Goal: Task Accomplishment & Management: Complete application form

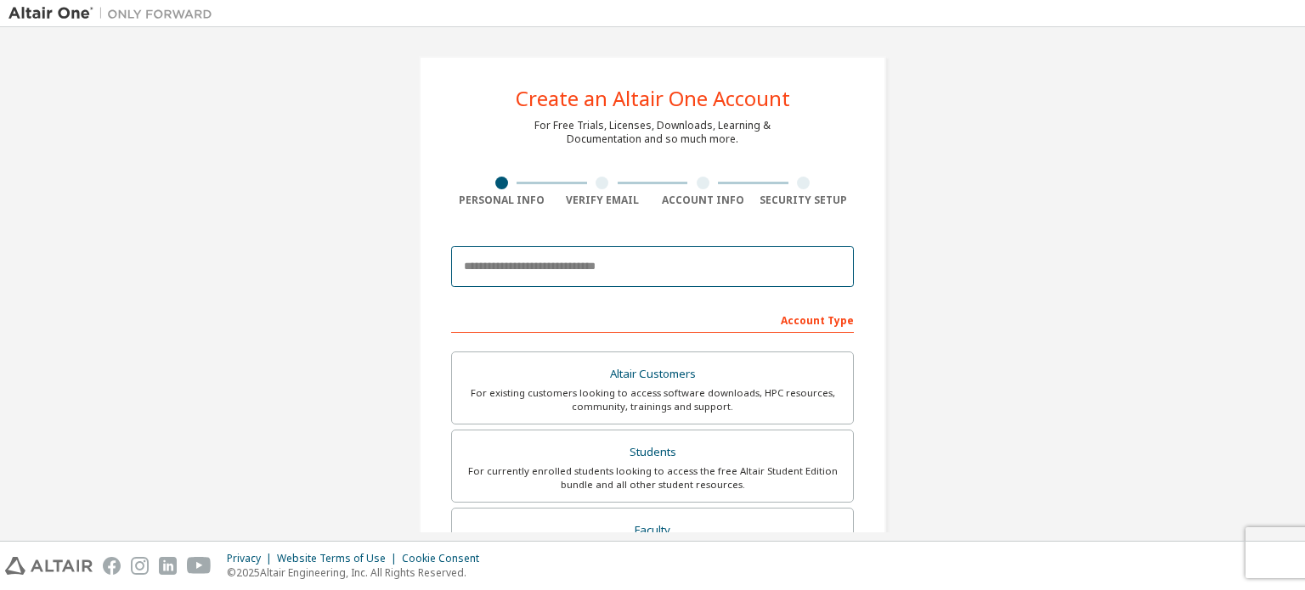
click at [527, 272] on input "email" at bounding box center [652, 266] width 403 height 41
type input "**********"
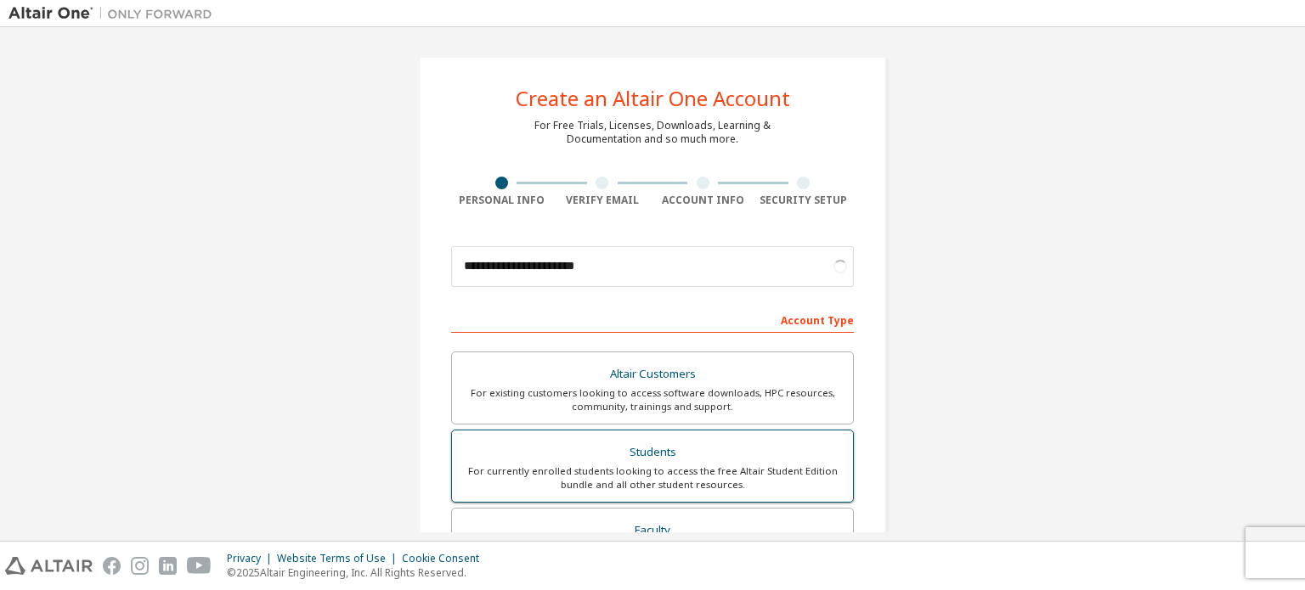
click at [612, 456] on div "Students" at bounding box center [652, 453] width 380 height 24
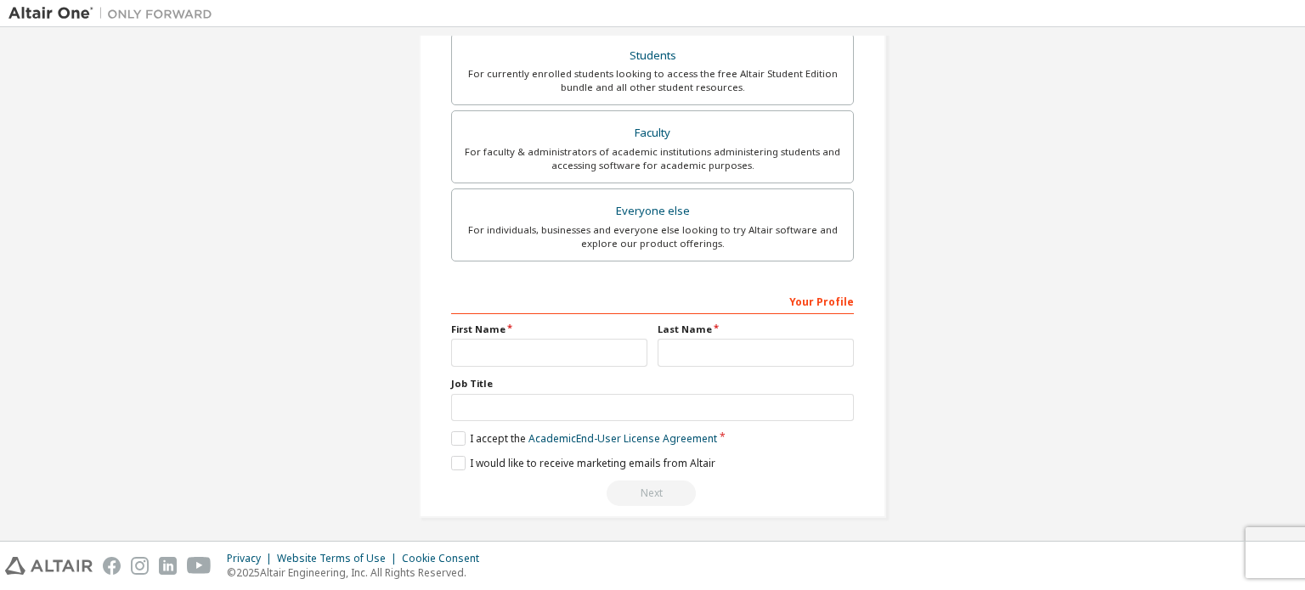
scroll to position [457, 0]
click at [595, 339] on input "text" at bounding box center [549, 350] width 196 height 28
type input "**********"
type input "****"
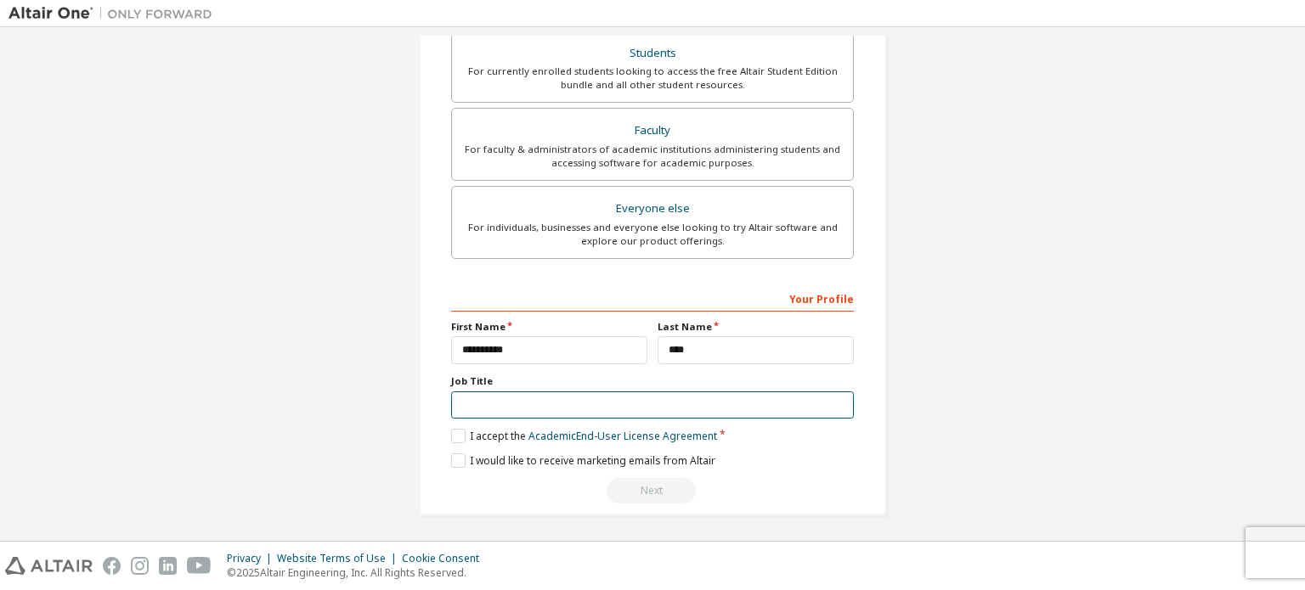
click at [589, 404] on input "text" at bounding box center [652, 406] width 403 height 28
type input "*"
type input "*******"
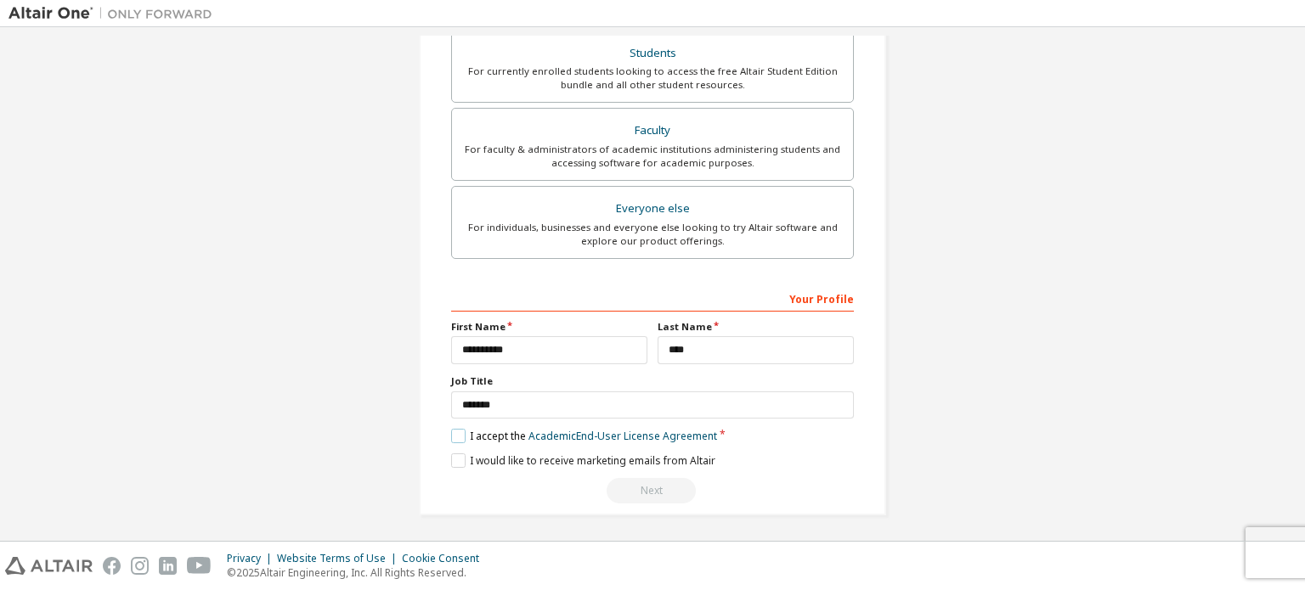
click at [461, 436] on label "I accept the Academic End-User License Agreement" at bounding box center [584, 436] width 266 height 14
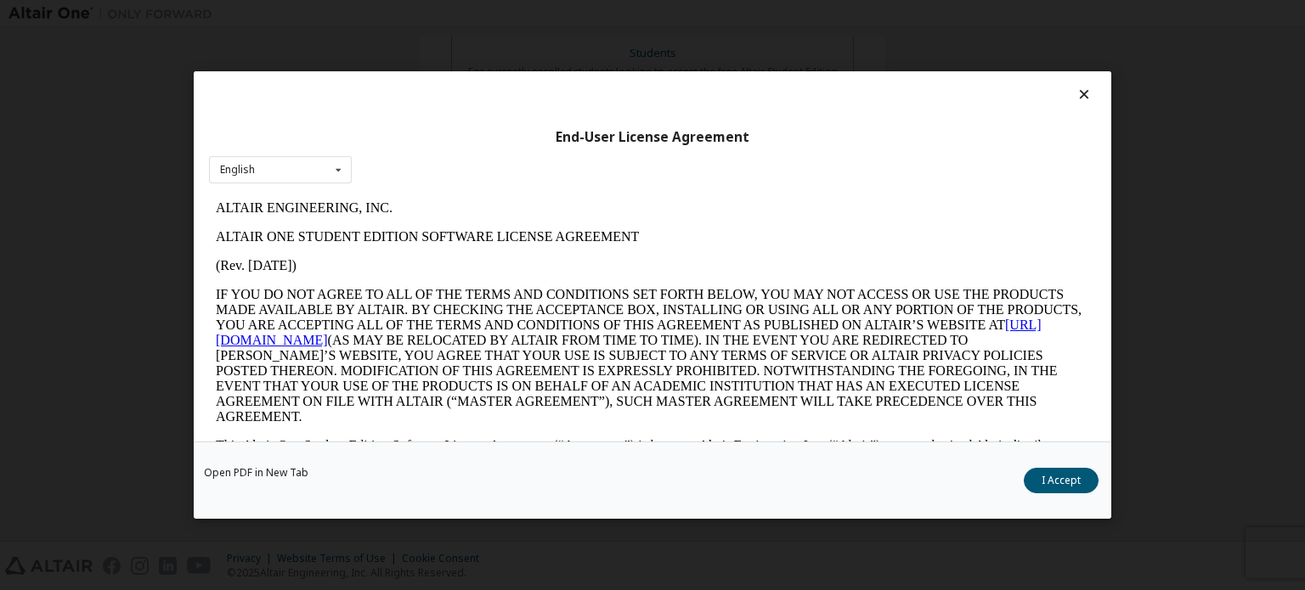
scroll to position [0, 0]
click at [1053, 476] on button "I Accept" at bounding box center [1060, 480] width 75 height 25
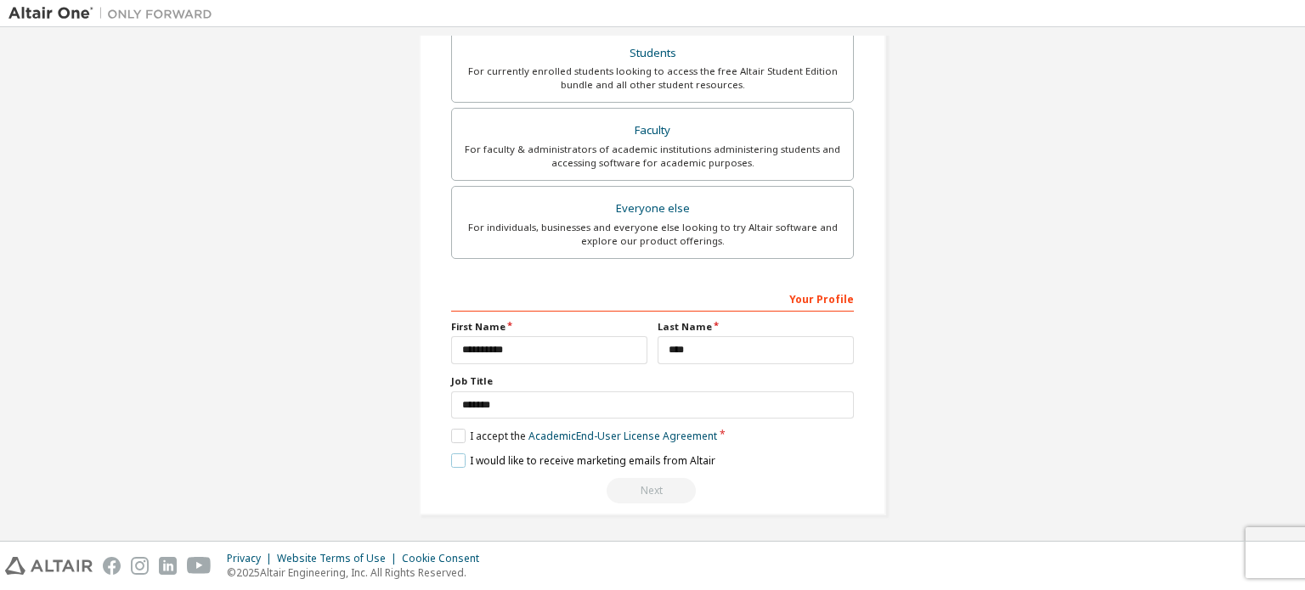
click at [453, 459] on label "I would like to receive marketing emails from Altair" at bounding box center [583, 461] width 264 height 14
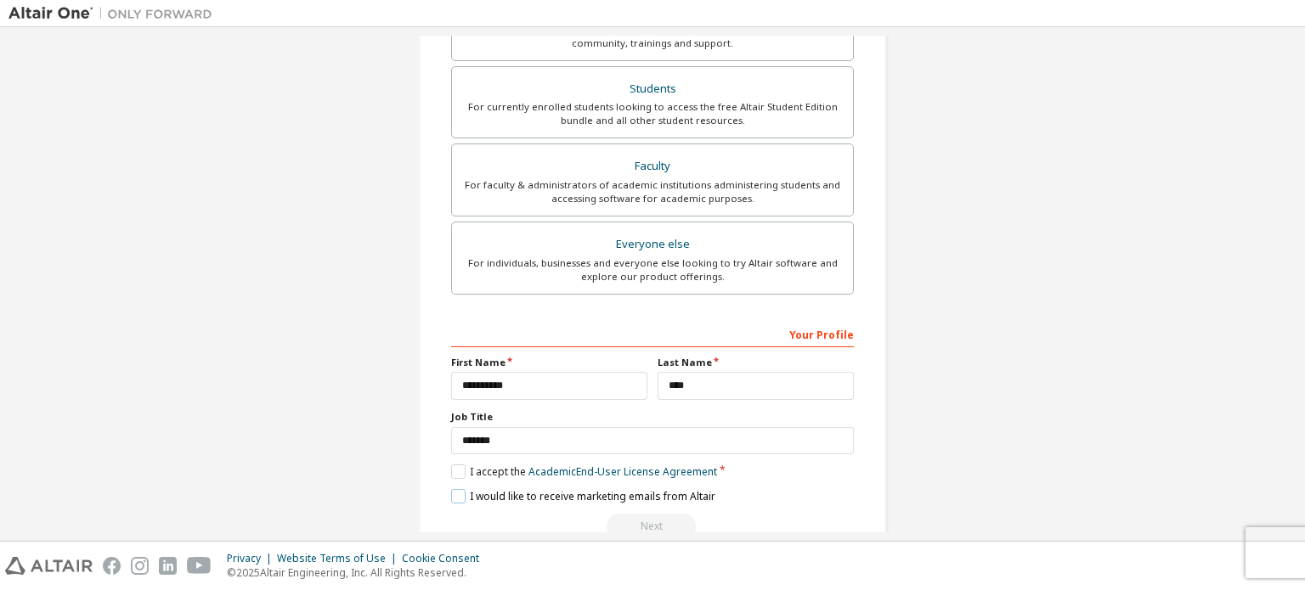
scroll to position [457, 0]
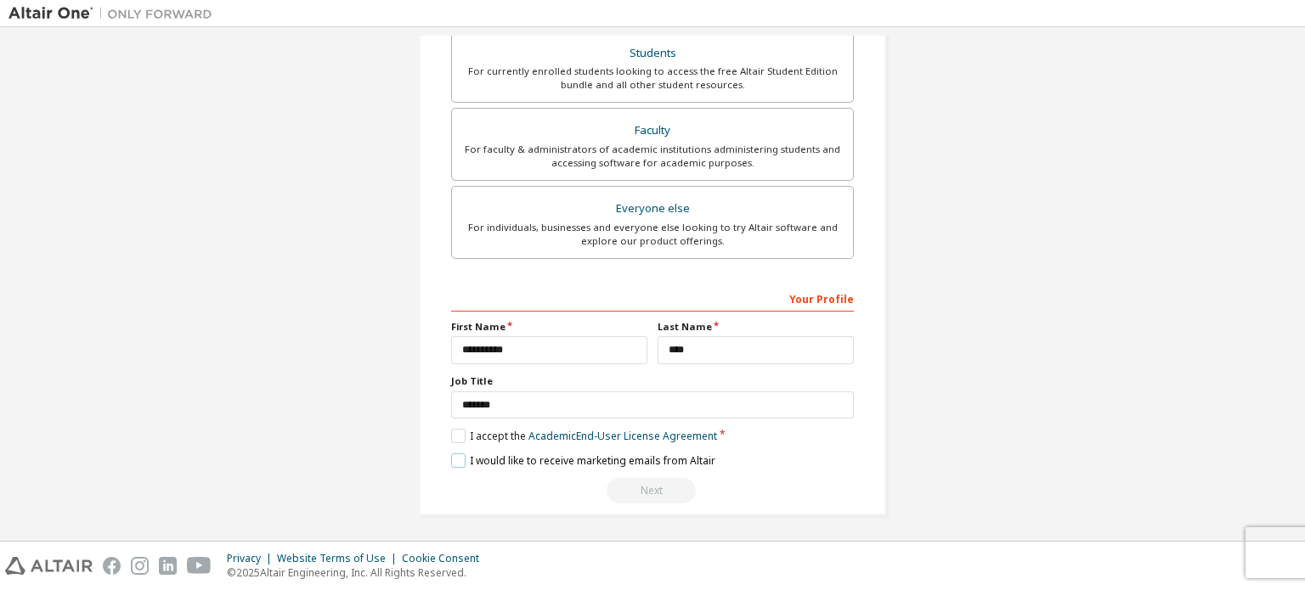
click at [451, 461] on label "I would like to receive marketing emails from Altair" at bounding box center [583, 461] width 264 height 14
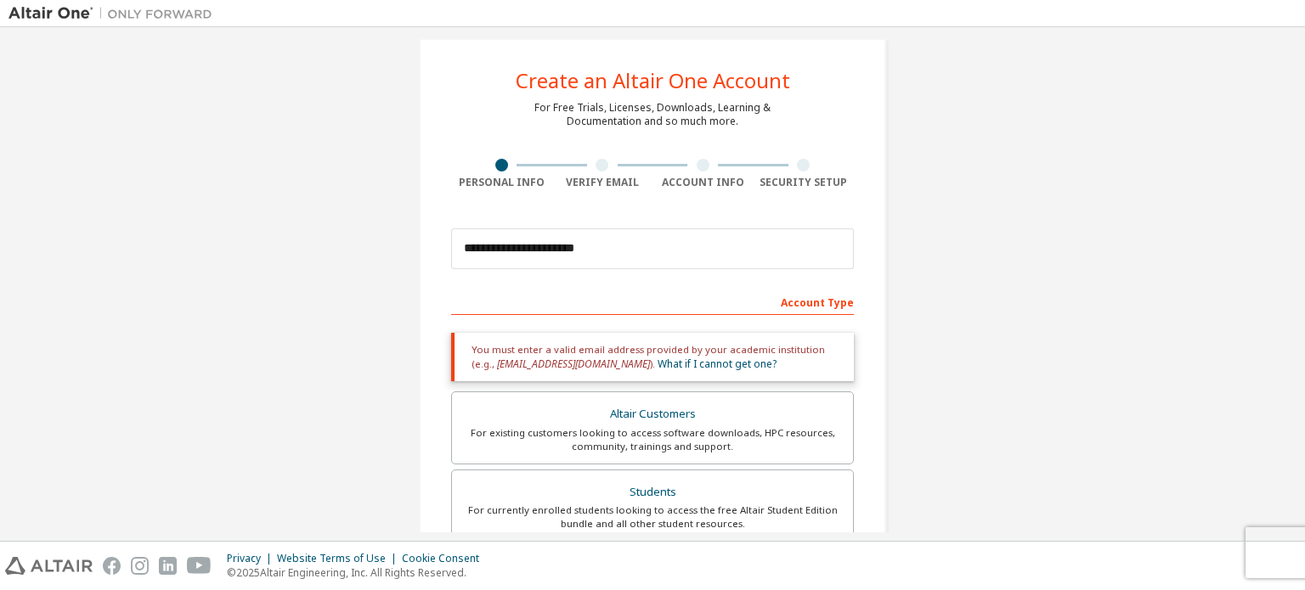
scroll to position [0, 0]
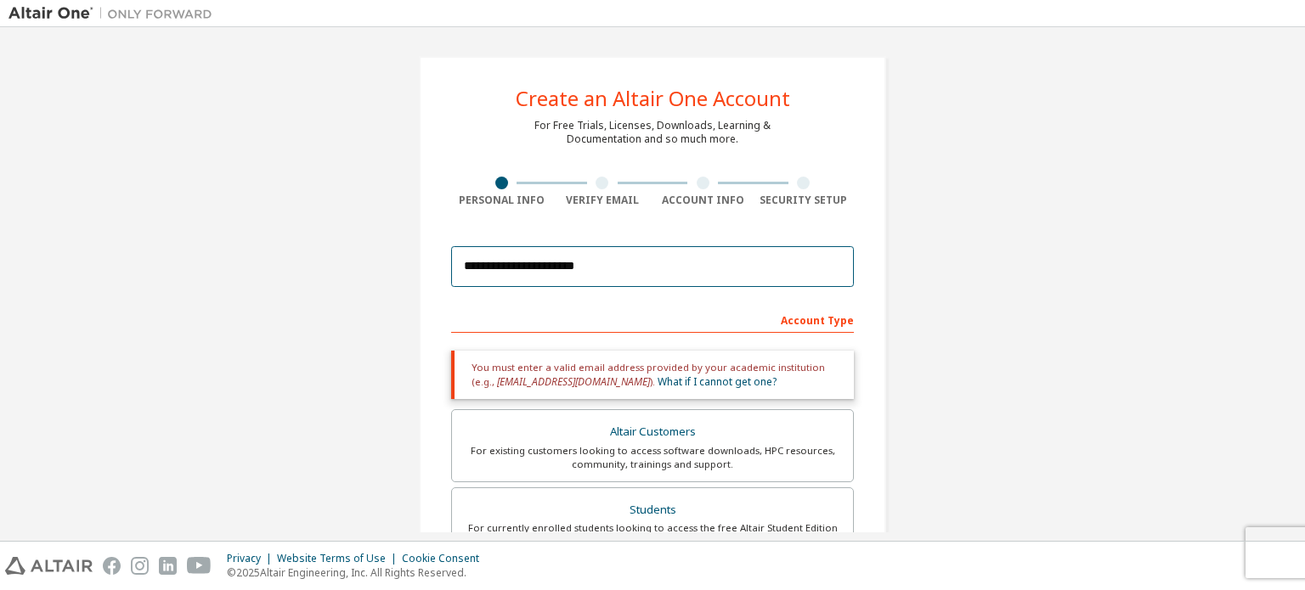
click at [759, 264] on input "**********" at bounding box center [652, 266] width 403 height 41
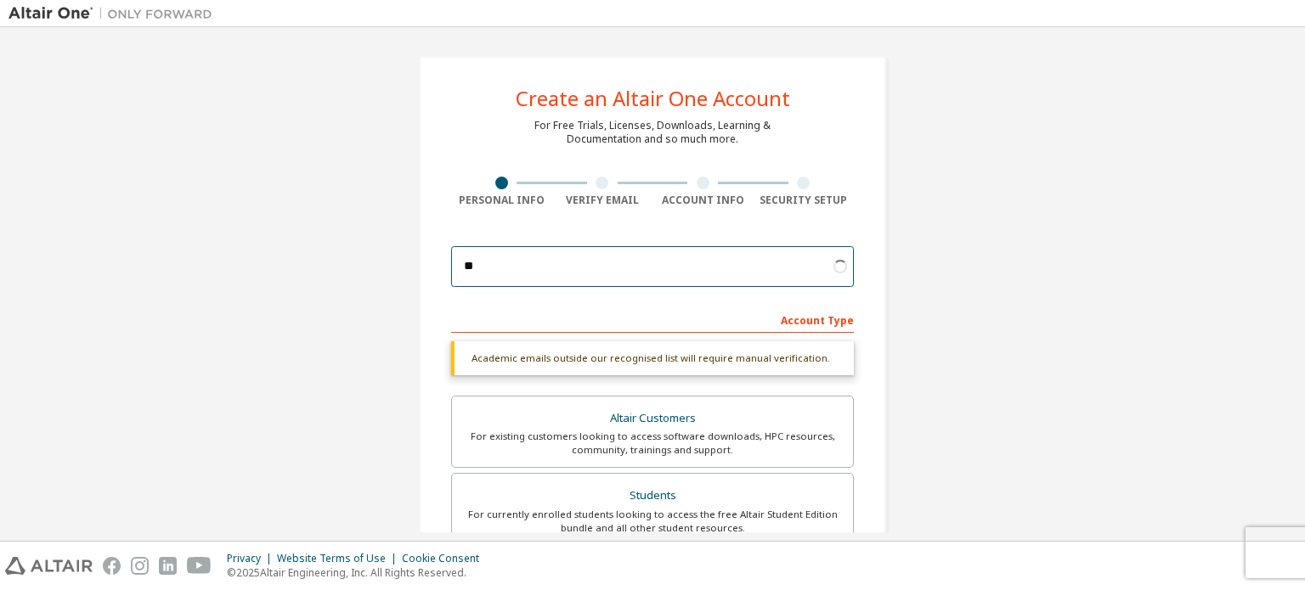
type input "*"
click at [665, 263] on input "email" at bounding box center [652, 266] width 403 height 41
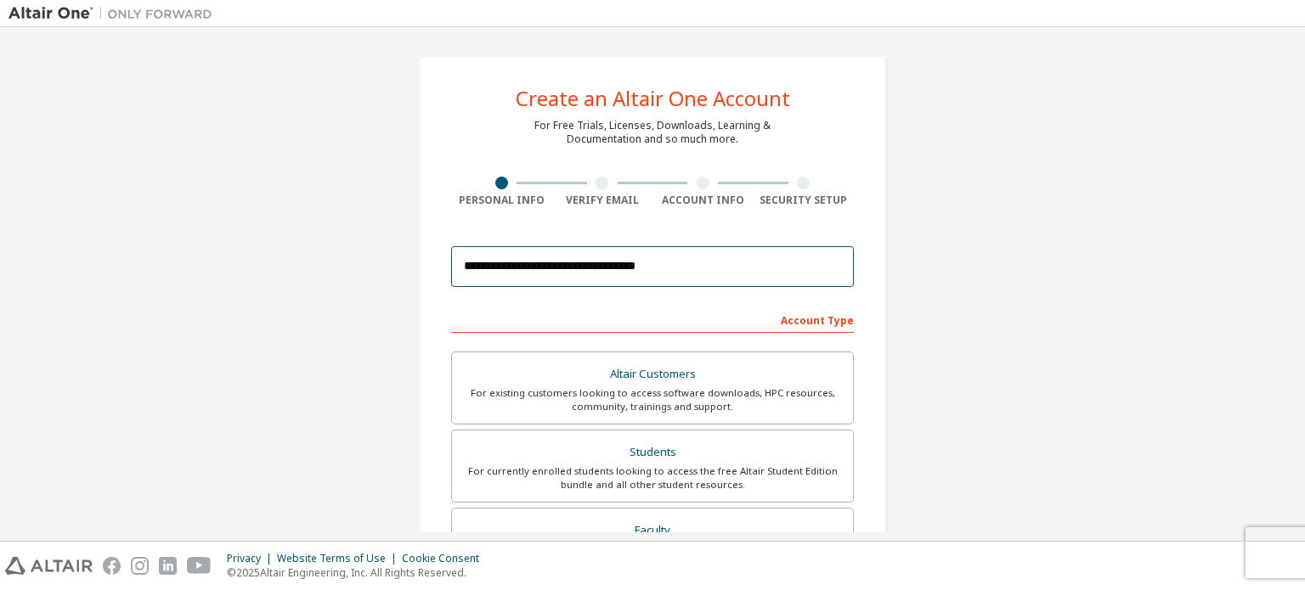
scroll to position [398, 0]
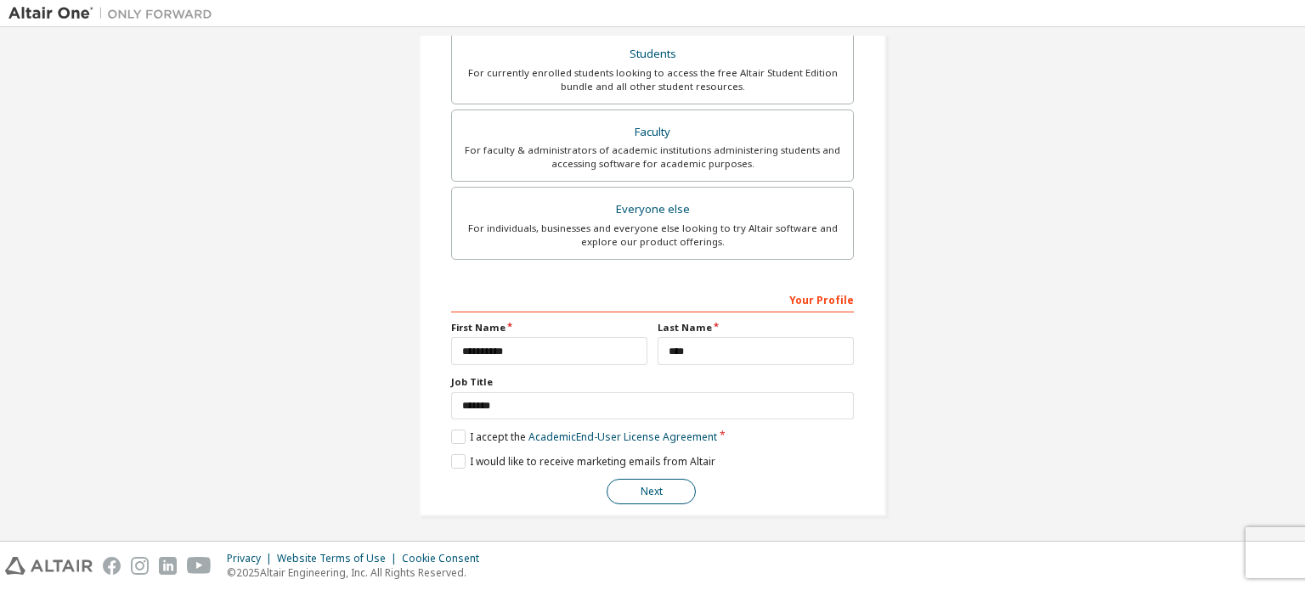
type input "**********"
click at [666, 485] on button "Next" at bounding box center [650, 491] width 89 height 25
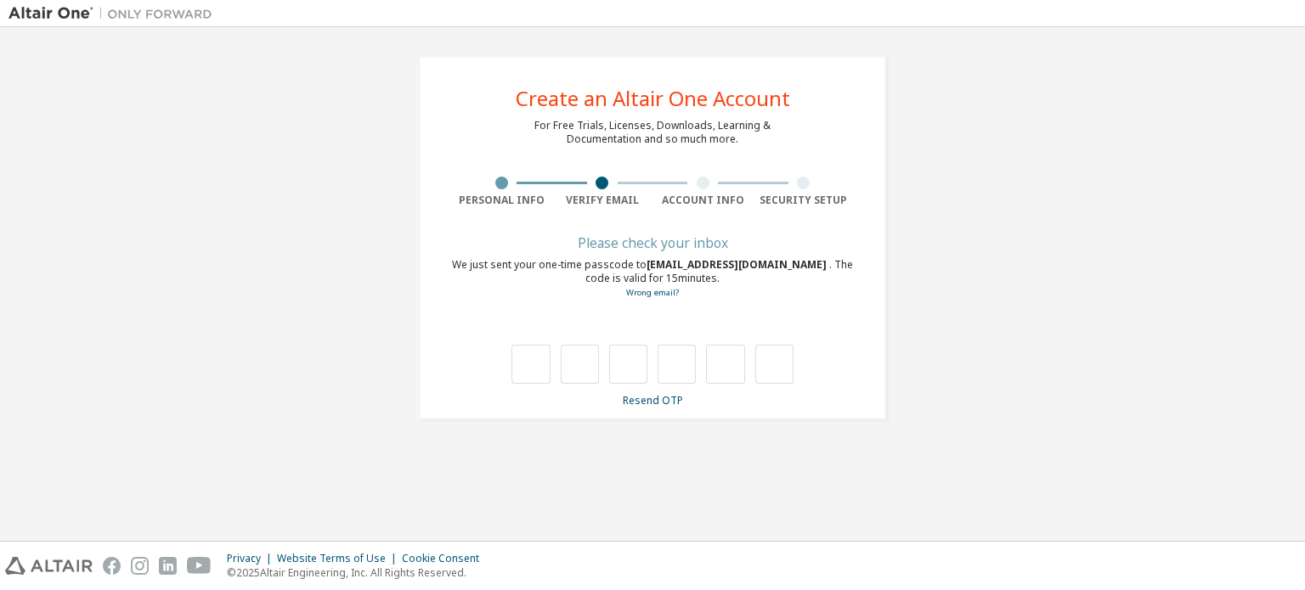
scroll to position [0, 0]
type input "*"
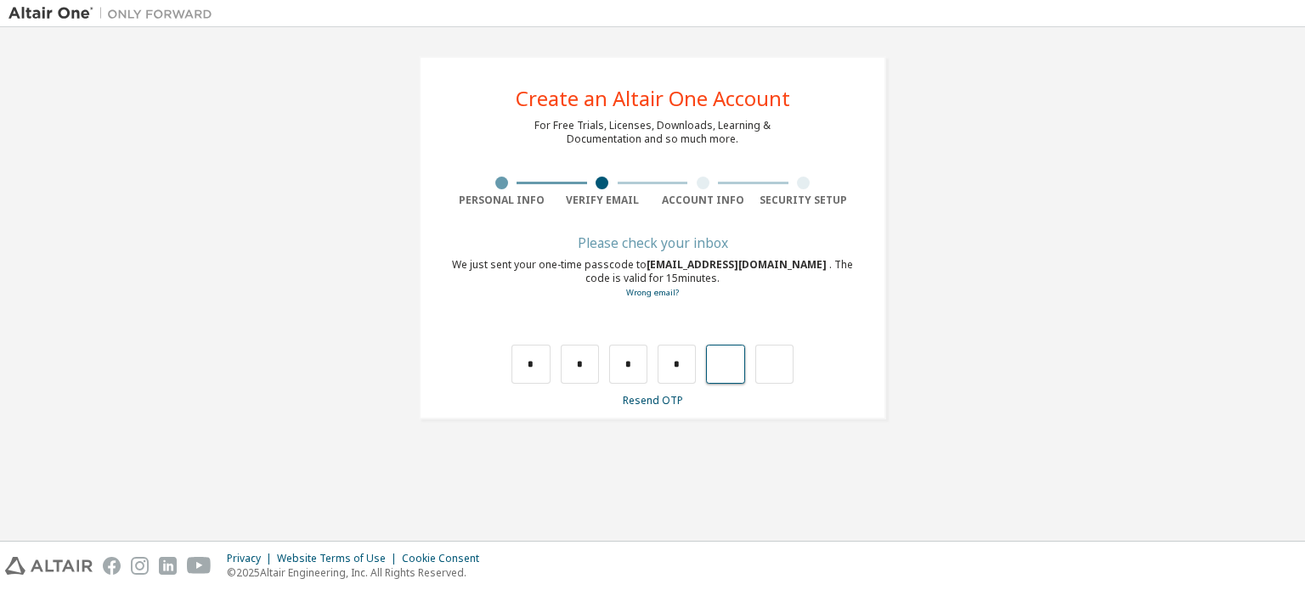
type input "*"
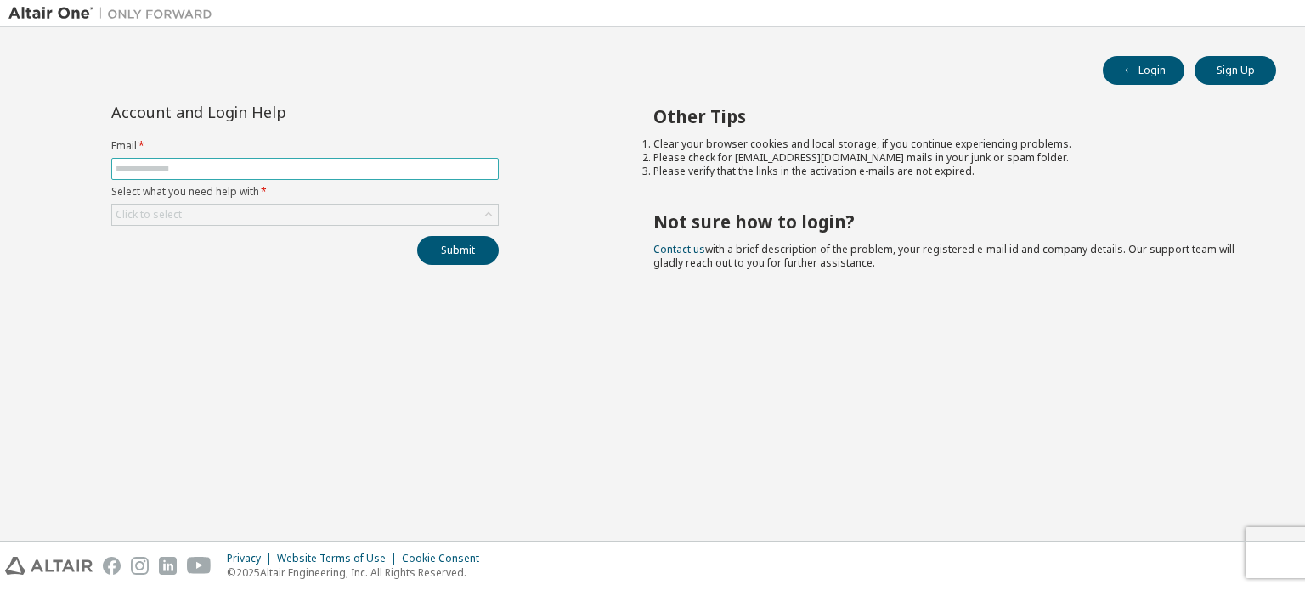
click at [345, 174] on input "text" at bounding box center [305, 169] width 379 height 14
type input "**********"
click at [233, 215] on div "Click to select" at bounding box center [305, 215] width 386 height 20
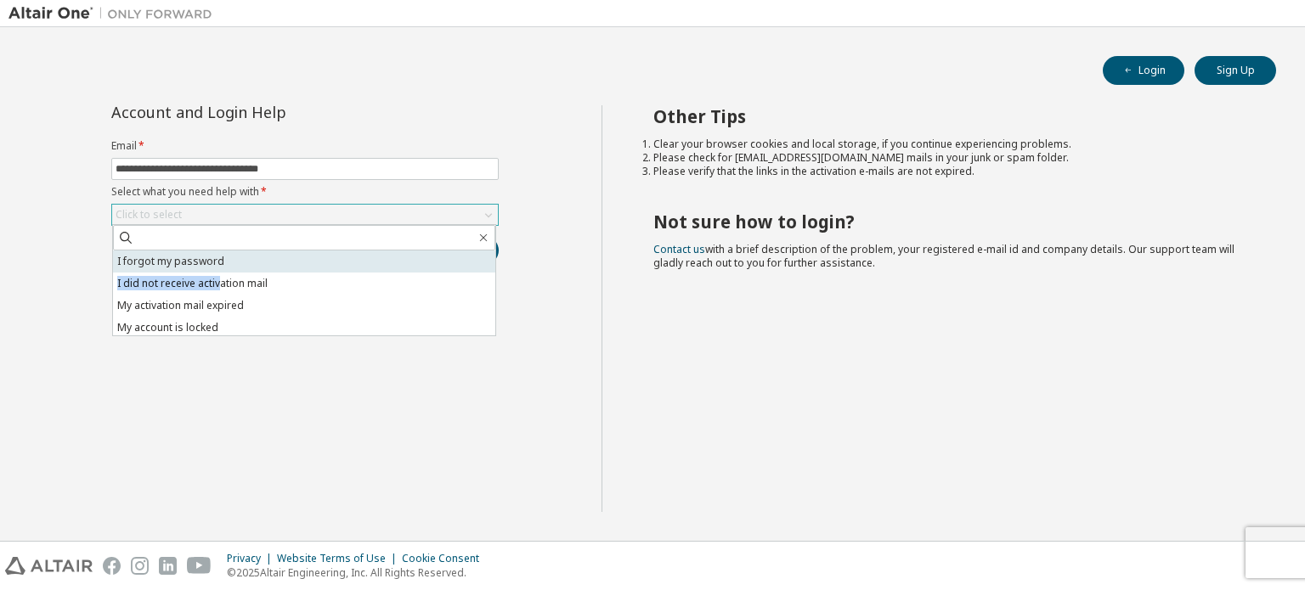
click at [217, 266] on ul "I forgot my password I did not receive activation mail My activation mail expir…" at bounding box center [304, 293] width 382 height 85
click at [217, 266] on li "I forgot my password" at bounding box center [304, 262] width 382 height 22
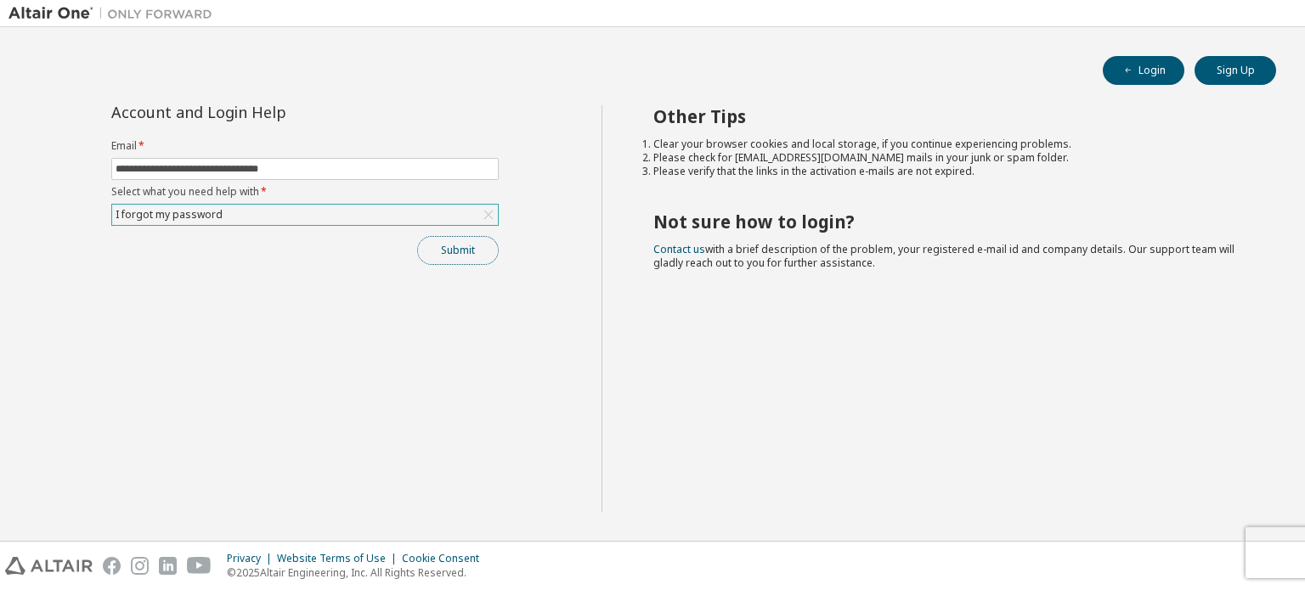
click at [471, 253] on button "Submit" at bounding box center [458, 250] width 82 height 29
click at [469, 258] on button "Submit" at bounding box center [458, 250] width 82 height 29
click at [1141, 70] on button "Login" at bounding box center [1143, 70] width 82 height 29
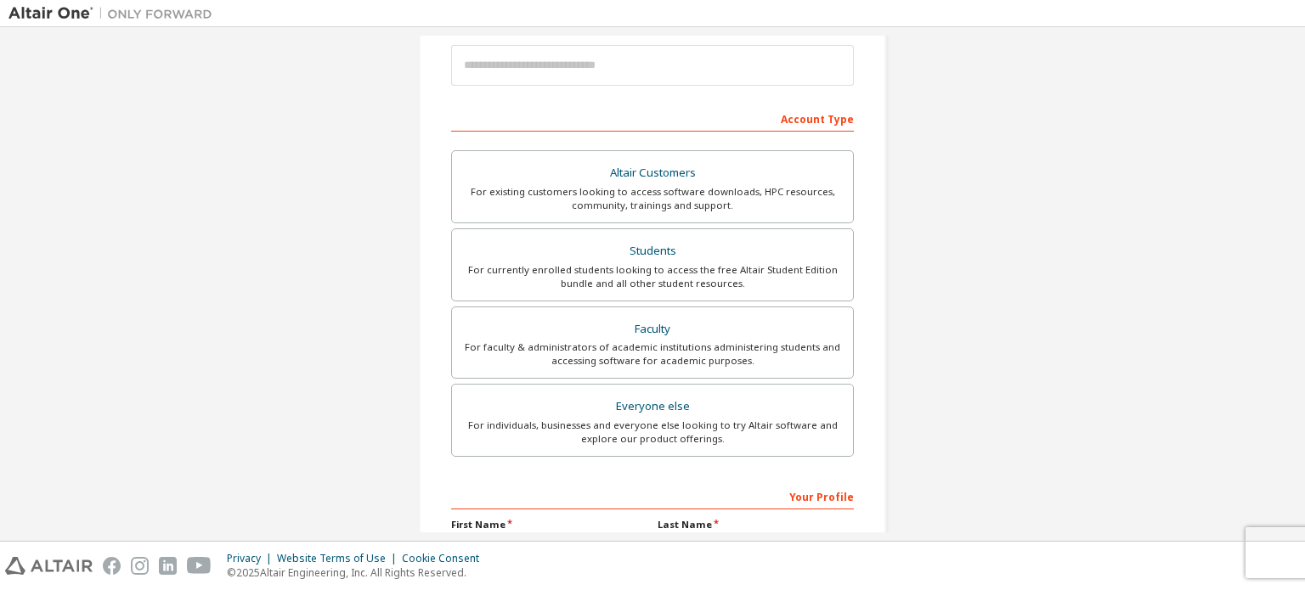
scroll to position [398, 0]
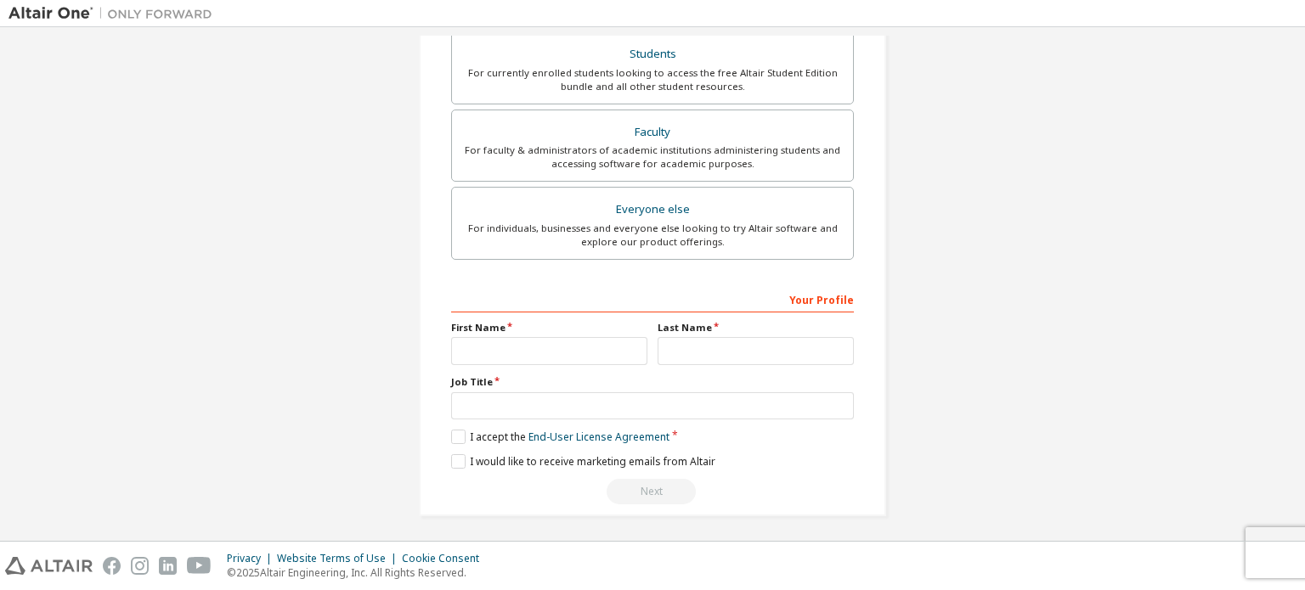
click at [1293, 416] on div "Create an Altair One Account For Free Trials, Licenses, Downloads, Learning & D…" at bounding box center [652, 284] width 1305 height 514
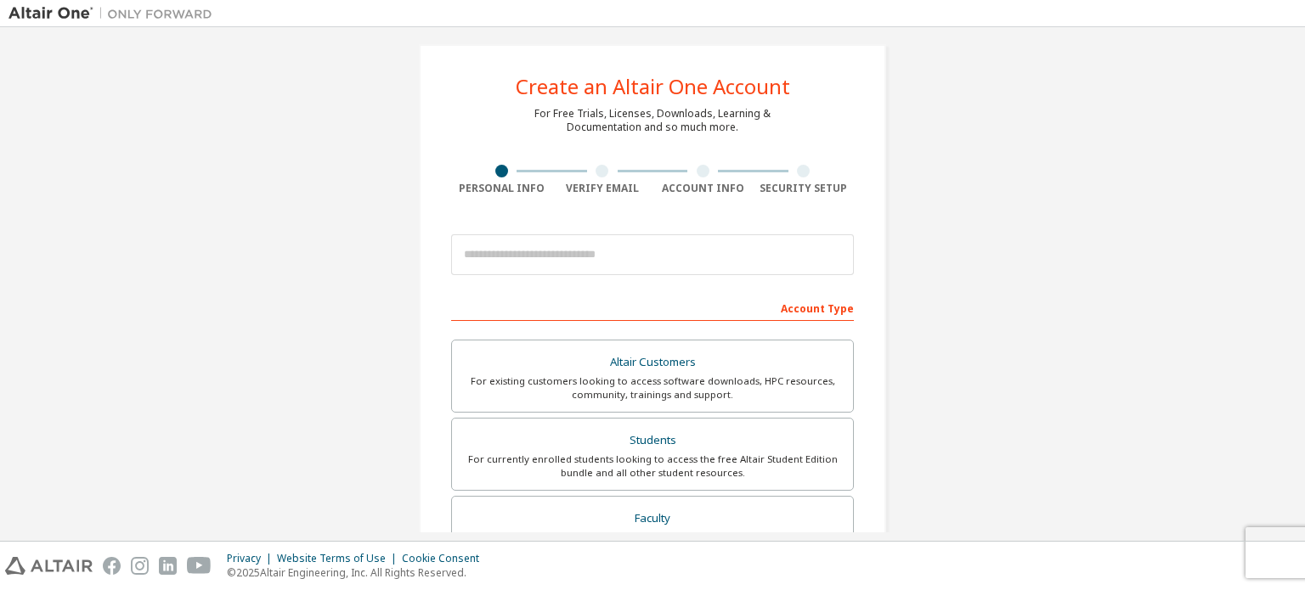
scroll to position [0, 0]
